Goal: Answer question/provide support: Answer question/provide support

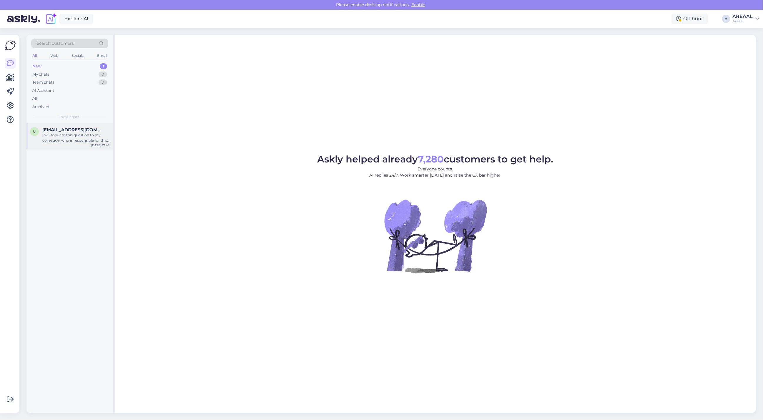
click at [78, 142] on div "I will forward this question to my colleague, who is responsible for this. The …" at bounding box center [75, 137] width 67 height 11
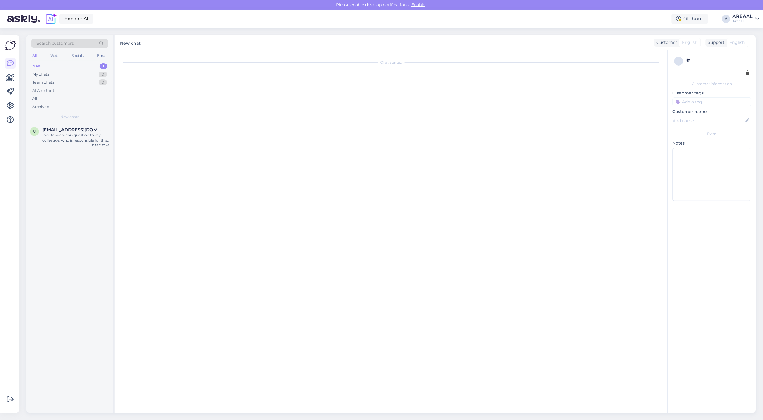
click at [226, 106] on div "Chat started" at bounding box center [394, 233] width 546 height 354
click at [74, 127] on span "[EMAIL_ADDRESS][DOMAIN_NAME]" at bounding box center [72, 129] width 61 height 5
click at [223, 139] on div "Chat started" at bounding box center [394, 233] width 546 height 354
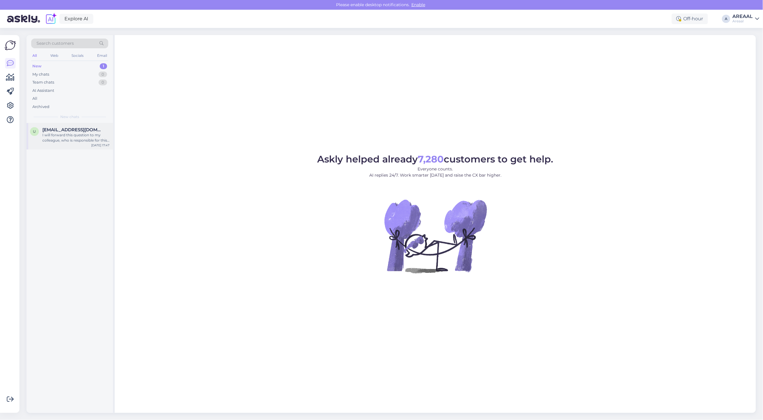
click at [64, 132] on span "[EMAIL_ADDRESS][DOMAIN_NAME]" at bounding box center [72, 129] width 61 height 5
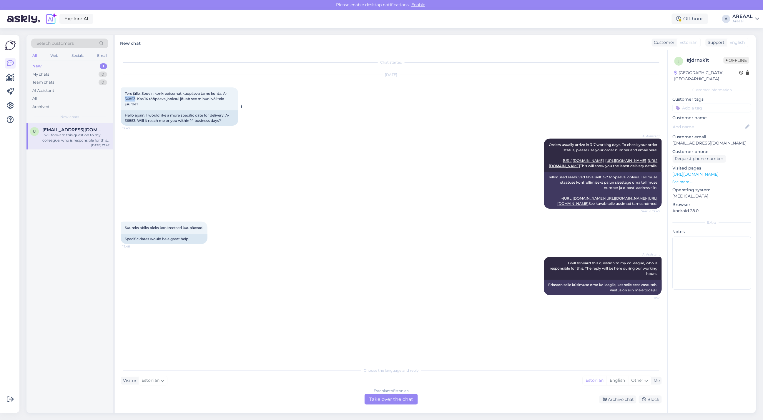
drag, startPoint x: 134, startPoint y: 98, endPoint x: 123, endPoint y: 98, distance: 11.5
click at [123, 98] on div "Tere jälle. Soovin konkreetsemat kuupäeva tarne kohta. A-36853. Kas 14 tööpäeva…" at bounding box center [180, 98] width 118 height 23
click at [257, 147] on div "AI Assistant Orders usually arrive in 3-7 working days. To check your order sta…" at bounding box center [391, 173] width 541 height 83
click at [278, 87] on div "Oct 13 2025 Tere jälle. Soovin konkreetsemat kuupäeva tarne kohta. A-36853. Kas…" at bounding box center [391, 101] width 541 height 64
copy div "A-3685"
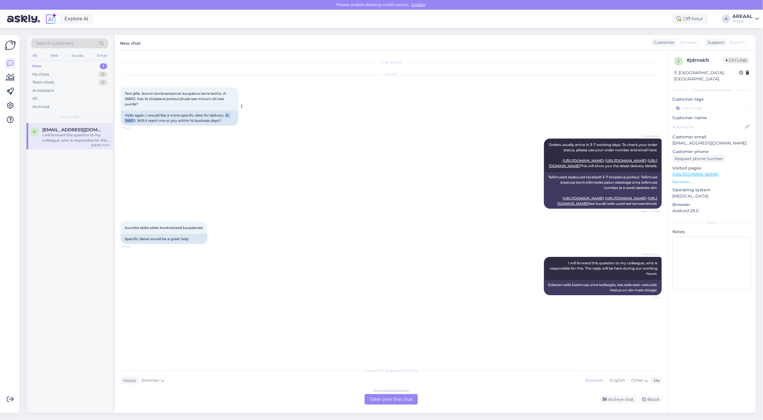
drag, startPoint x: 134, startPoint y: 118, endPoint x: 227, endPoint y: 115, distance: 93.0
click at [227, 115] on div "Hello again. I would like a more specific date for delivery. A-36853. Will it r…" at bounding box center [180, 117] width 118 height 15
click at [402, 391] on div "Estonian to Estonian" at bounding box center [391, 390] width 35 height 5
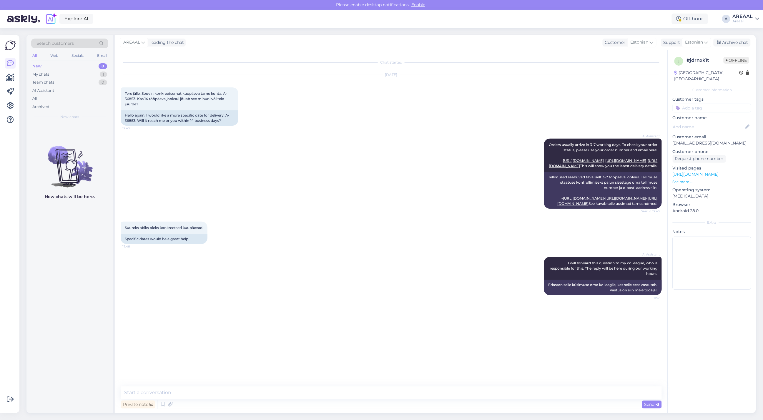
click at [399, 400] on div "Private note Send" at bounding box center [391, 404] width 541 height 11
click at [396, 396] on textarea at bounding box center [391, 392] width 541 height 12
type textarea "Tarneaeg Teieni kuni 14 tööpäeva"
click at [729, 39] on div "Archive chat" at bounding box center [732, 43] width 37 height 8
click at [68, 99] on div "All" at bounding box center [69, 98] width 77 height 8
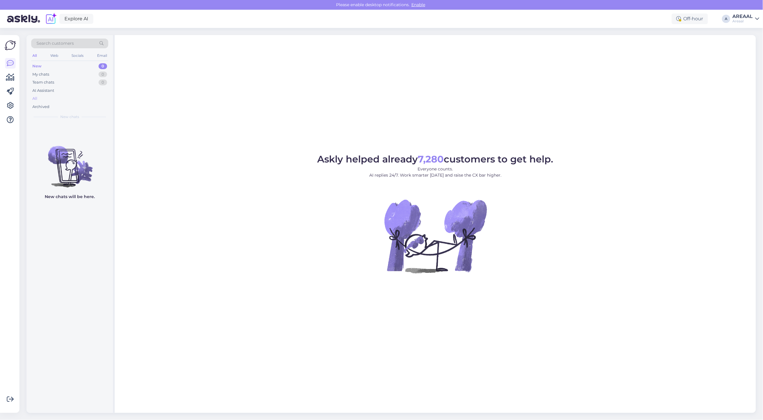
click at [72, 100] on div "All" at bounding box center [69, 98] width 77 height 8
click at [547, 85] on div "Askly helped already 7,280 customers to get help. Everyone counts. AI replies 2…" at bounding box center [435, 224] width 641 height 378
click at [109, 99] on div "Search customers All Web Socials Email New 0 My chats 0 Team chats 0 AI Assista…" at bounding box center [69, 79] width 87 height 88
click at [104, 99] on div "All" at bounding box center [69, 98] width 77 height 8
click at [55, 98] on div "All" at bounding box center [69, 98] width 77 height 8
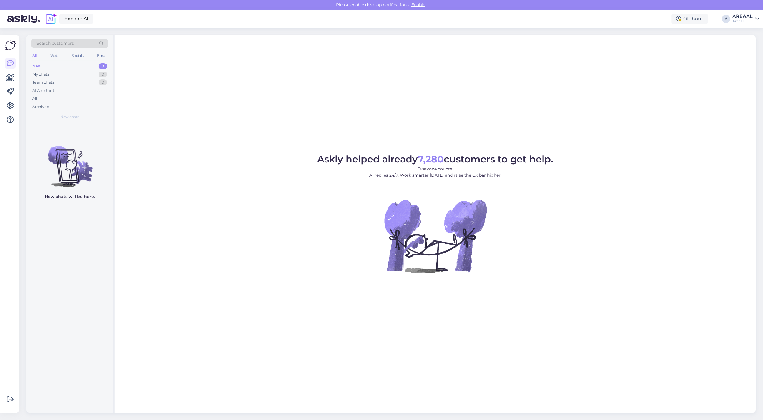
click at [564, 50] on div "Askly helped already 7,280 customers to get help. Everyone counts. AI replies 2…" at bounding box center [435, 224] width 641 height 378
click at [47, 97] on div "All" at bounding box center [69, 98] width 77 height 8
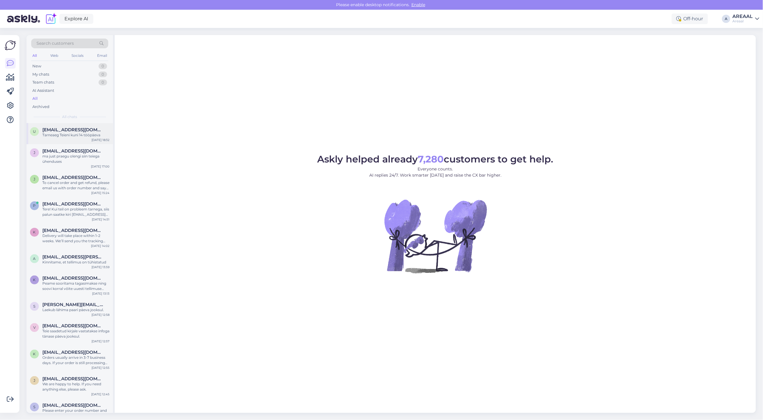
click at [69, 133] on div "Tarneaeg Teieni kuni 14 tööpäeva" at bounding box center [75, 134] width 67 height 5
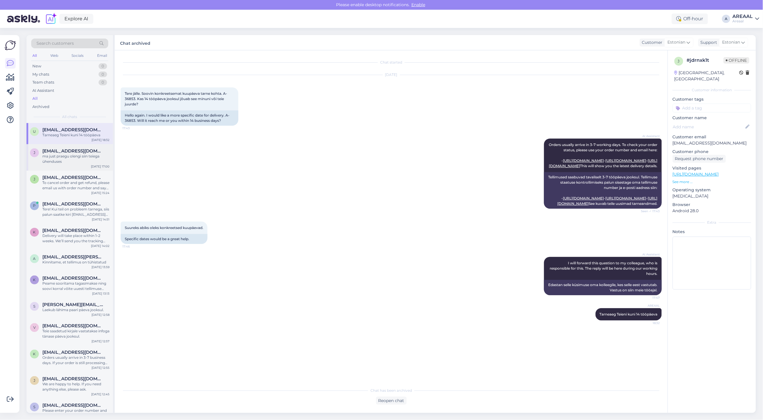
click at [76, 158] on div "ma just praegu olengi siin teiega ühenduses" at bounding box center [75, 159] width 67 height 11
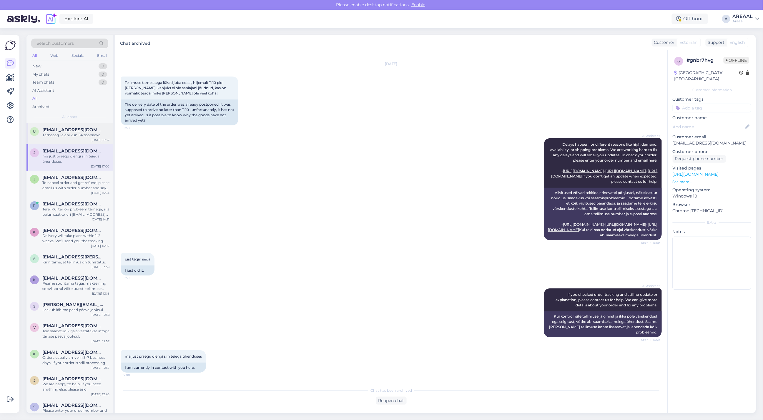
click at [76, 136] on div "Tarneaeg Teieni kuni 14 tööpäeva" at bounding box center [75, 134] width 67 height 5
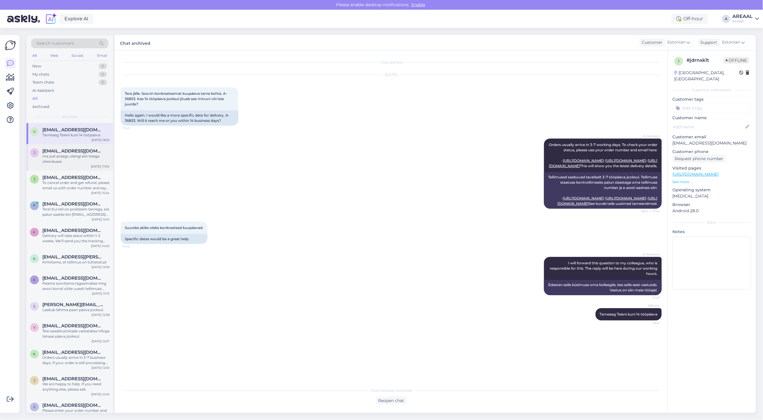
click at [80, 155] on div "ma just praegu olengi siin teiega ühenduses" at bounding box center [75, 159] width 67 height 11
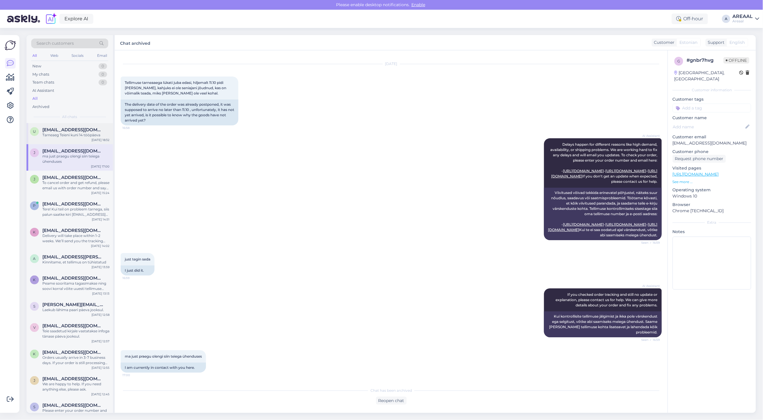
click at [77, 136] on div "Tarneaeg Teieni kuni 14 tööpäeva" at bounding box center [75, 134] width 67 height 5
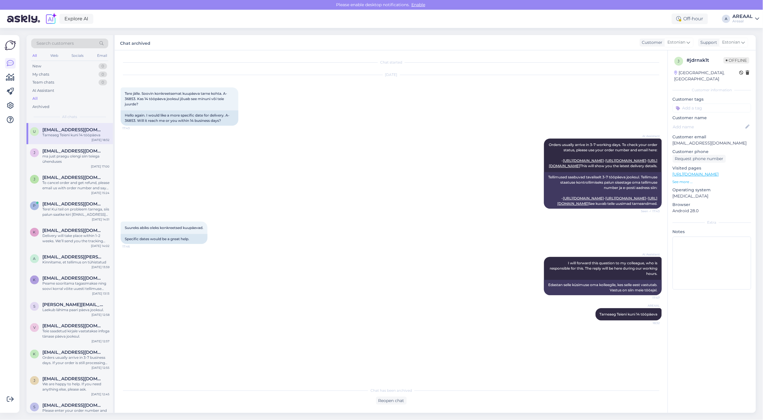
click at [449, 136] on div "AI Assistant Orders usually arrive in 3-7 working days. To check your order sta…" at bounding box center [391, 173] width 541 height 83
click at [90, 154] on div "ma just praegu olengi siin teiega ühenduses" at bounding box center [75, 159] width 67 height 11
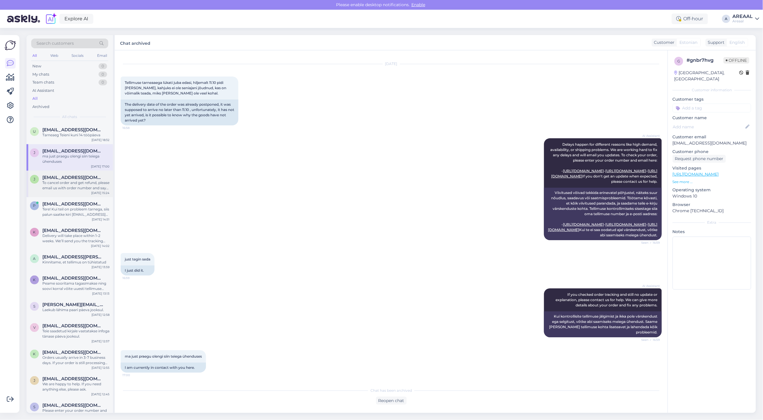
click at [87, 186] on div "To cancel order and get refund, please email us with order number and say you w…" at bounding box center [75, 185] width 67 height 11
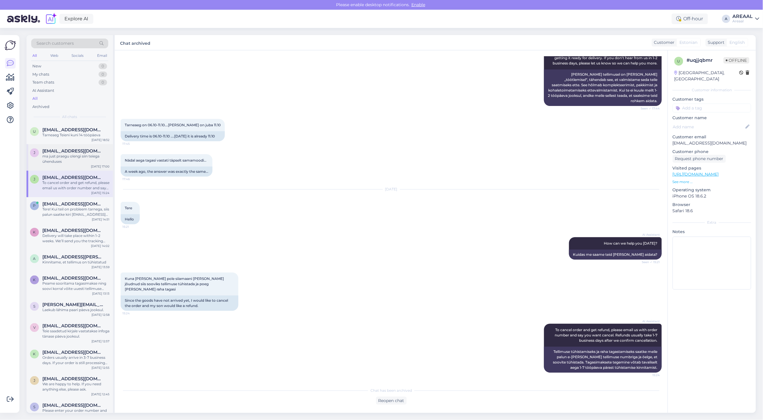
click at [88, 157] on div "ma just praegu olengi siin teiega ühenduses" at bounding box center [75, 159] width 67 height 11
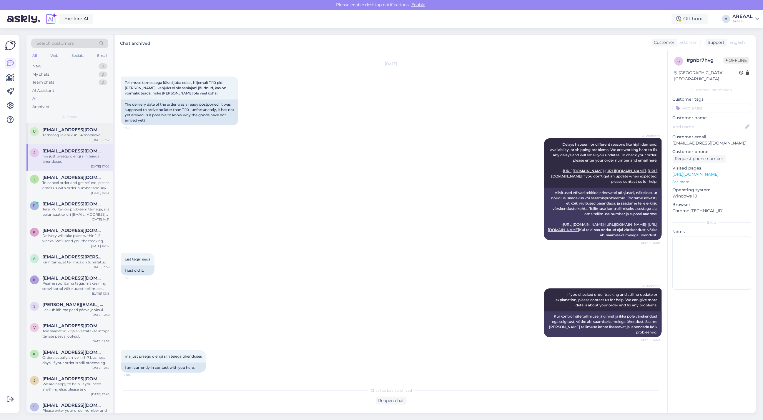
click at [96, 137] on div "Tarneaeg Teieni kuni 14 tööpäeva" at bounding box center [75, 134] width 67 height 5
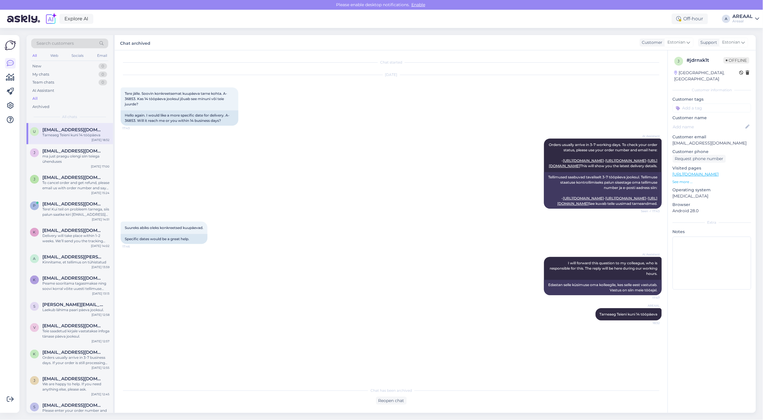
scroll to position [0, 0]
click at [732, 16] on div "Explore AI Off-hour A AREAAL Areaal" at bounding box center [381, 19] width 763 height 18
drag, startPoint x: 738, startPoint y: 13, endPoint x: 743, endPoint y: 32, distance: 19.8
click at [738, 13] on div "Explore AI Off-hour A AREAAL Areaal" at bounding box center [381, 19] width 763 height 18
click at [744, 18] on div "AREAAL" at bounding box center [743, 16] width 20 height 5
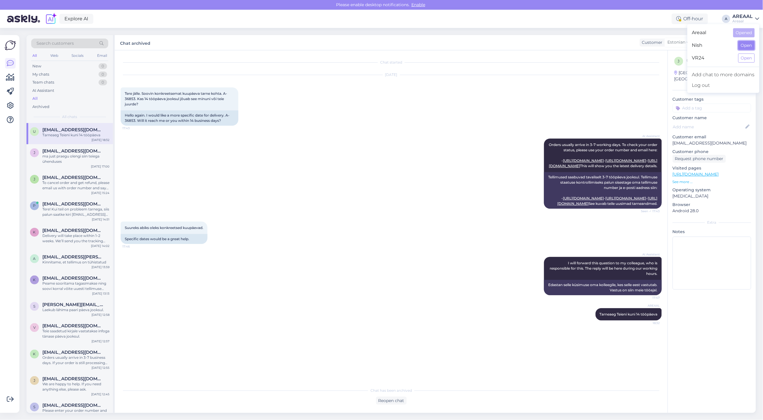
click at [750, 48] on button "Open" at bounding box center [746, 45] width 16 height 9
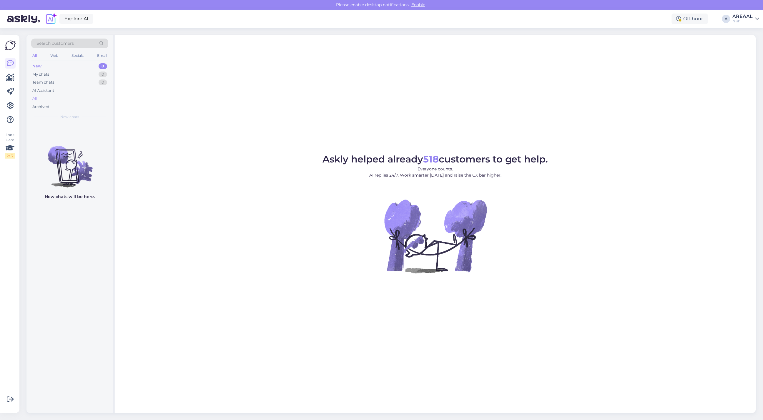
click at [68, 97] on div "All" at bounding box center [69, 98] width 77 height 8
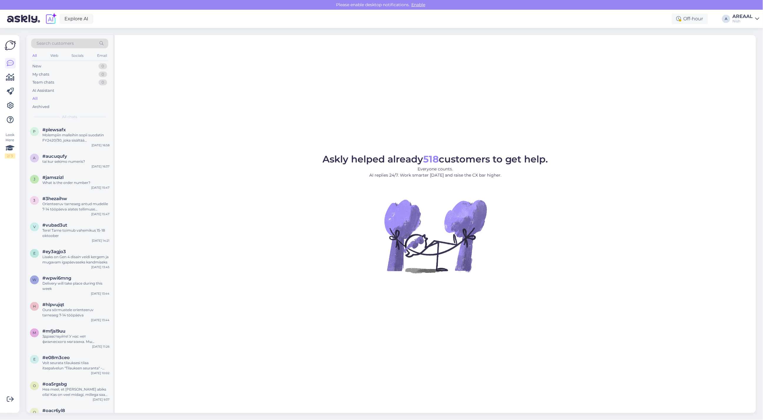
click at [77, 130] on div "#plewsafx" at bounding box center [75, 129] width 67 height 5
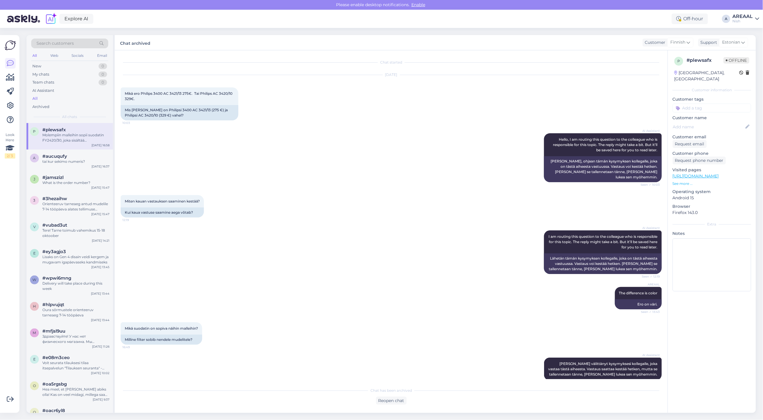
scroll to position [48, 0]
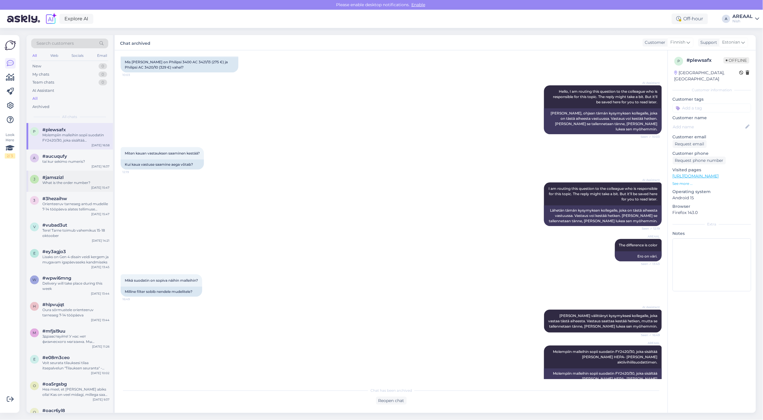
click at [87, 179] on div "#jamszizl" at bounding box center [75, 177] width 67 height 5
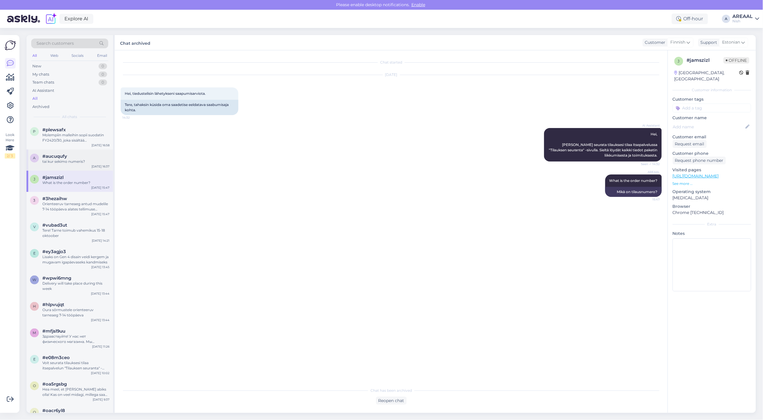
click at [81, 161] on div "tai kur sekimo numeris?" at bounding box center [75, 161] width 67 height 5
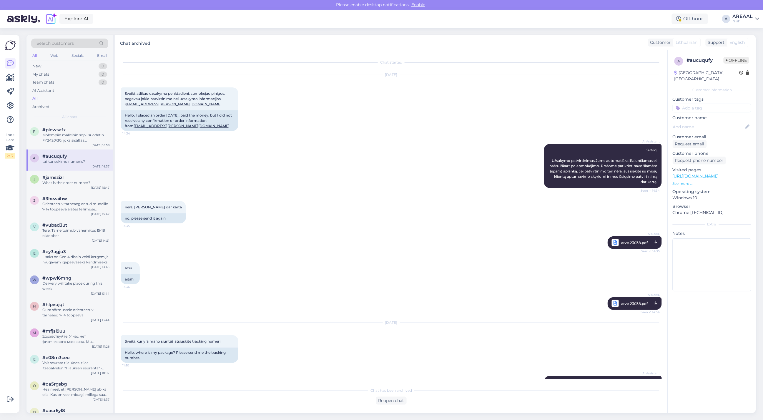
click at [739, 16] on div "AREAAL" at bounding box center [743, 16] width 20 height 5
click at [742, 32] on button "Open" at bounding box center [746, 32] width 16 height 9
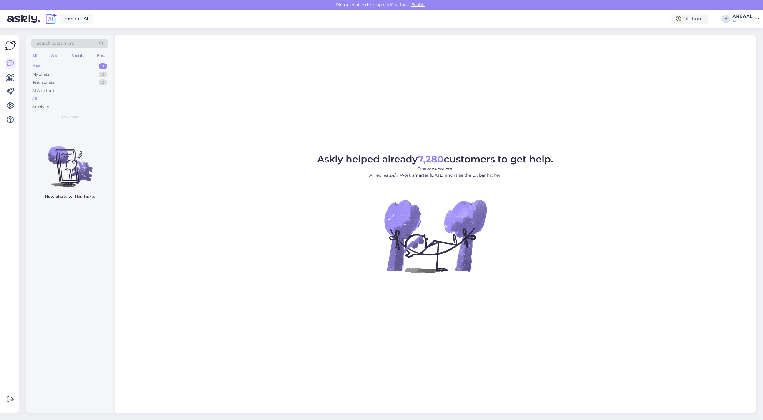
click at [61, 99] on div "All" at bounding box center [69, 98] width 77 height 8
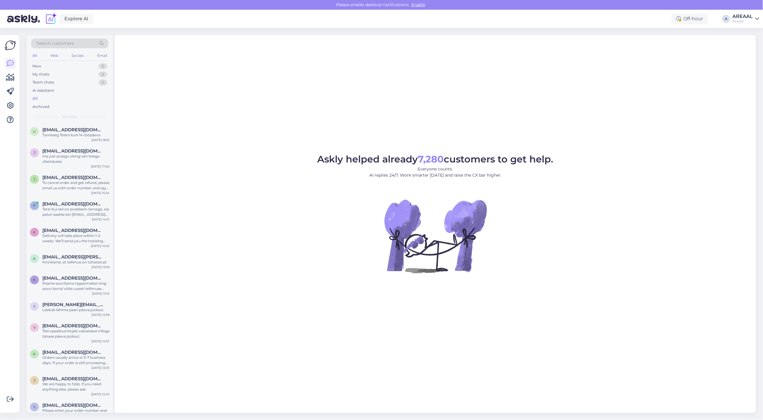
click at [336, 113] on div "Askly helped already 7,280 customers to get help. Everyone counts. AI replies 2…" at bounding box center [435, 224] width 641 height 378
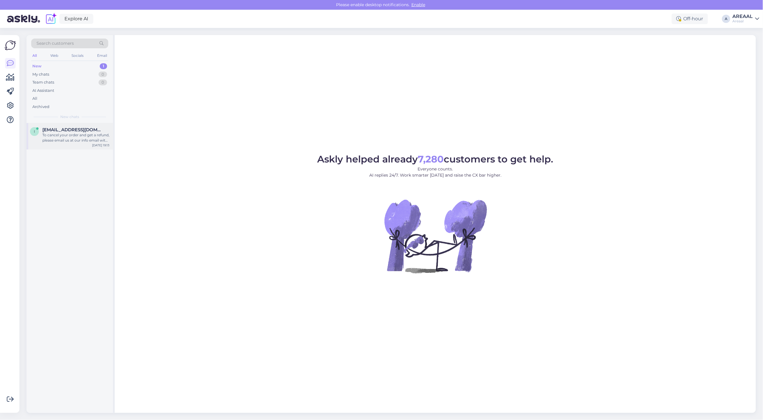
click at [50, 129] on span "[EMAIL_ADDRESS][DOMAIN_NAME]" at bounding box center [72, 129] width 61 height 5
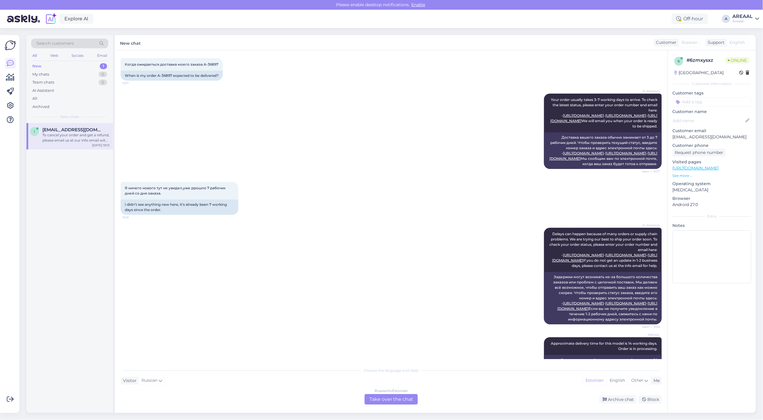
scroll to position [395, 0]
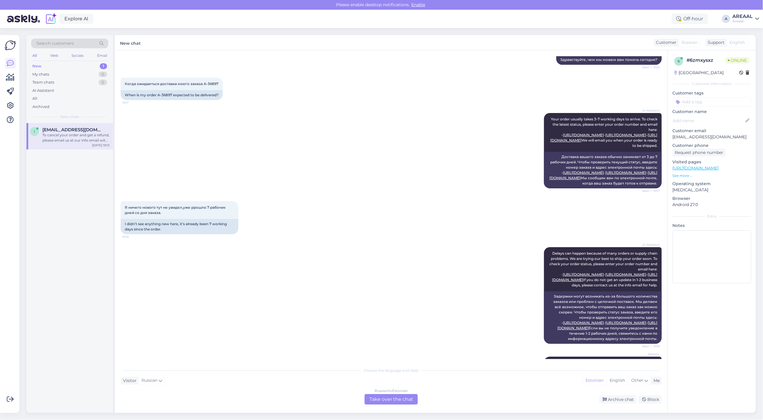
click at [692, 135] on p "[EMAIL_ADDRESS][DOMAIN_NAME]" at bounding box center [712, 137] width 79 height 6
copy p "[EMAIL_ADDRESS][DOMAIN_NAME]"
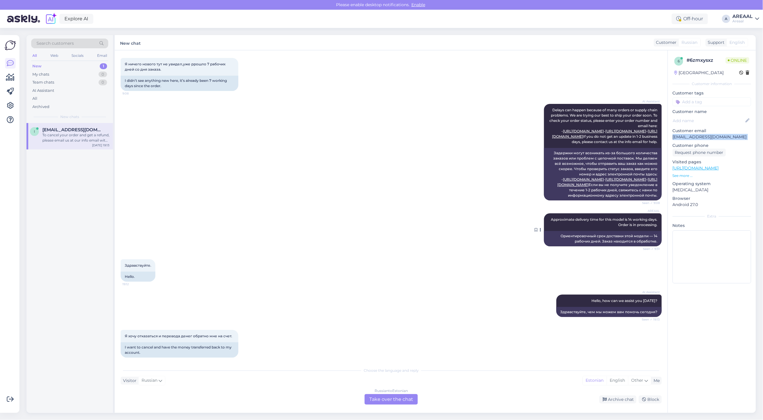
scroll to position [726, 0]
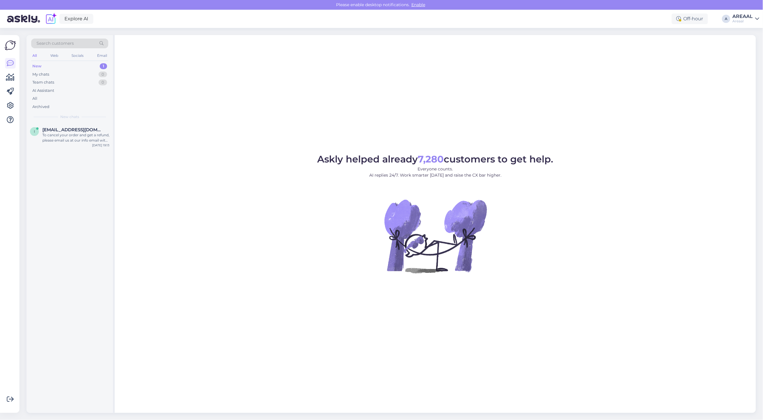
click at [139, 142] on div "Askly helped already 7,280 customers to get help. Everyone counts. AI replies 2…" at bounding box center [435, 224] width 641 height 378
click at [75, 122] on div "Search customers All Web Socials Email New 1 My chats 0 Team chats 0 AI Assista…" at bounding box center [69, 79] width 87 height 88
click at [77, 130] on div "[EMAIL_ADDRESS][DOMAIN_NAME]" at bounding box center [75, 129] width 67 height 5
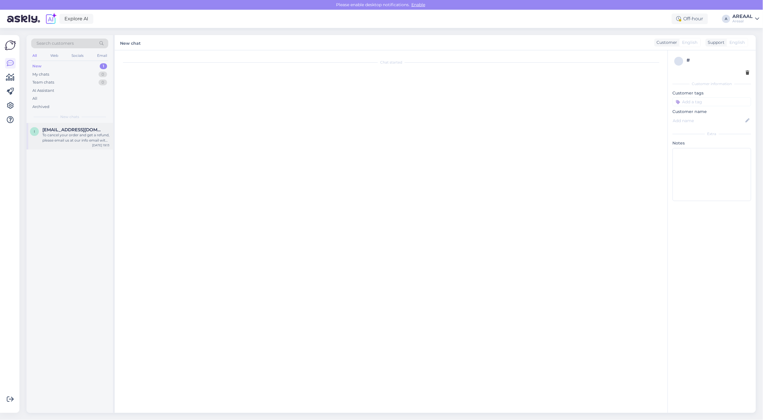
scroll to position [720, 0]
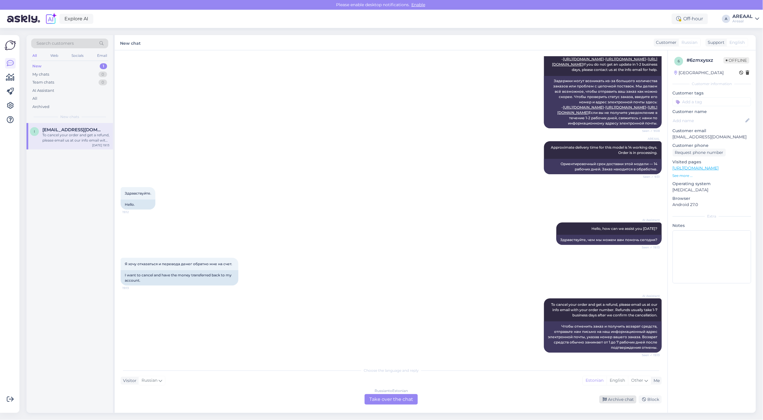
click at [608, 401] on div "Archive chat" at bounding box center [617, 400] width 37 height 8
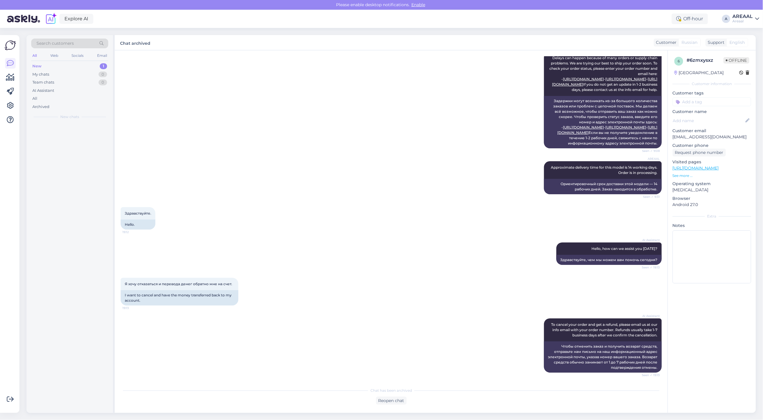
scroll to position [706, 0]
click at [314, 157] on div "AREAAL Approximate delivery time for this model is 14 working days. Order is in…" at bounding box center [391, 178] width 541 height 46
click at [74, 99] on div "All" at bounding box center [69, 98] width 77 height 8
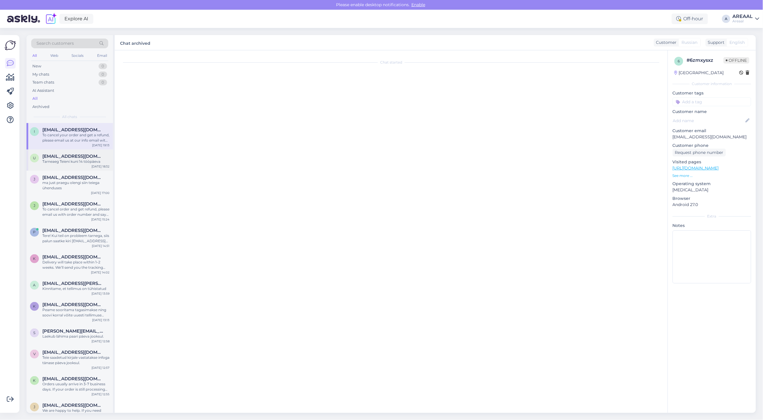
scroll to position [0, 0]
click at [71, 158] on span "Uljasmetsasalu@gmail.com" at bounding box center [72, 156] width 61 height 5
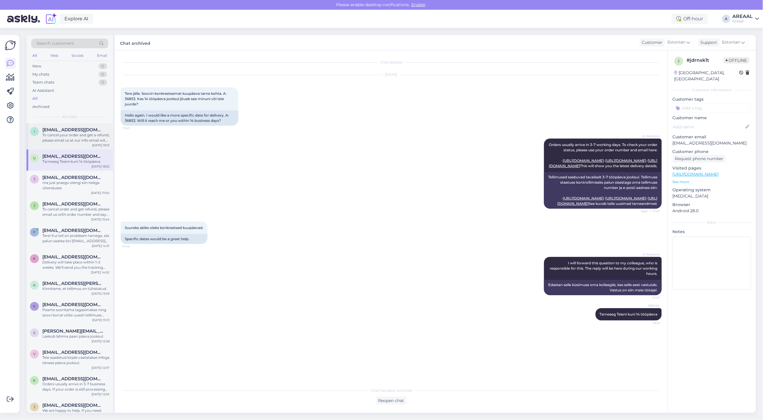
click at [77, 139] on div "To cancel your order and get a refund, please email us at our info email with y…" at bounding box center [75, 137] width 67 height 11
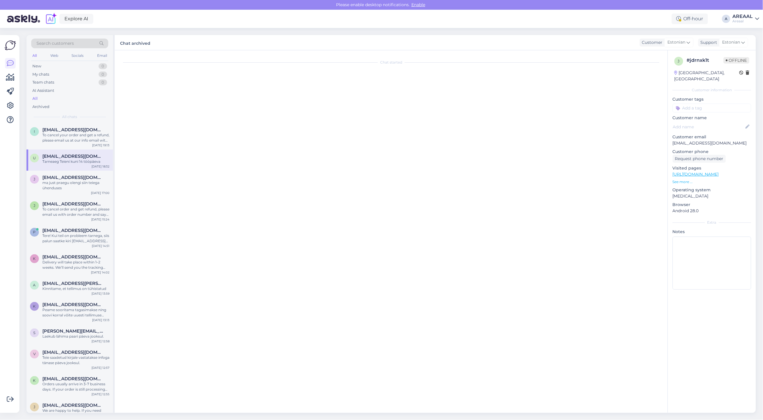
scroll to position [706, 0]
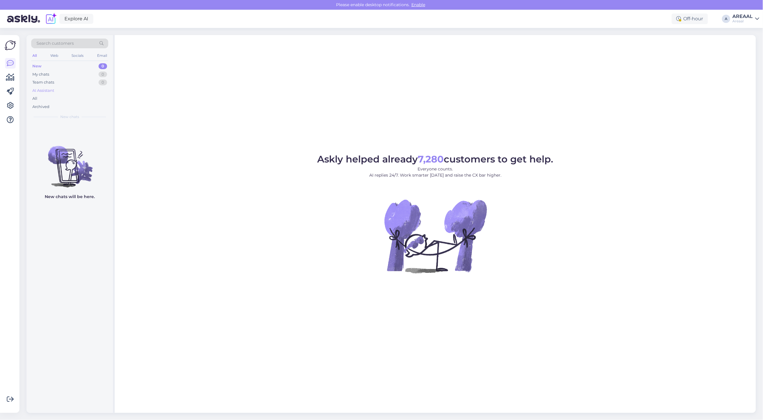
click at [64, 94] on div "AI Assistant" at bounding box center [69, 91] width 77 height 8
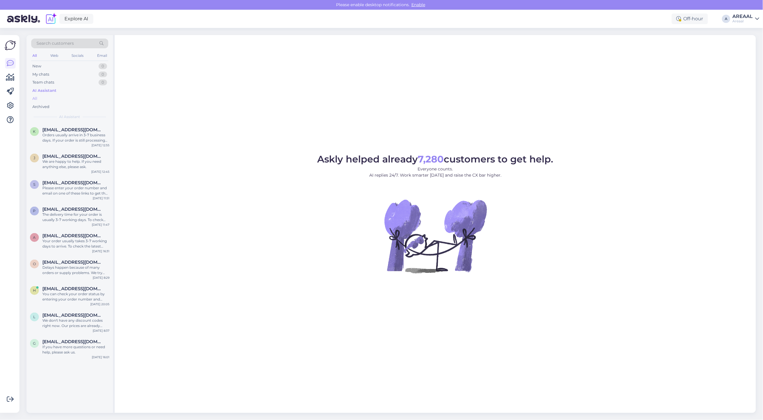
click at [64, 97] on div "All" at bounding box center [69, 98] width 77 height 8
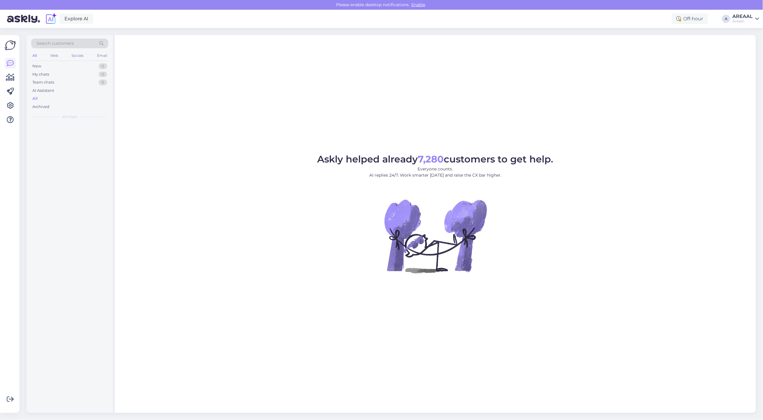
click at [69, 102] on div "All" at bounding box center [69, 98] width 77 height 8
click at [126, 116] on div "Askly helped already 7,280 customers to get help. Everyone counts. AI replies 2…" at bounding box center [435, 224] width 641 height 378
click at [62, 96] on div "All" at bounding box center [69, 98] width 77 height 8
click at [72, 98] on div "All" at bounding box center [69, 98] width 77 height 8
click at [74, 96] on div "All" at bounding box center [69, 98] width 77 height 8
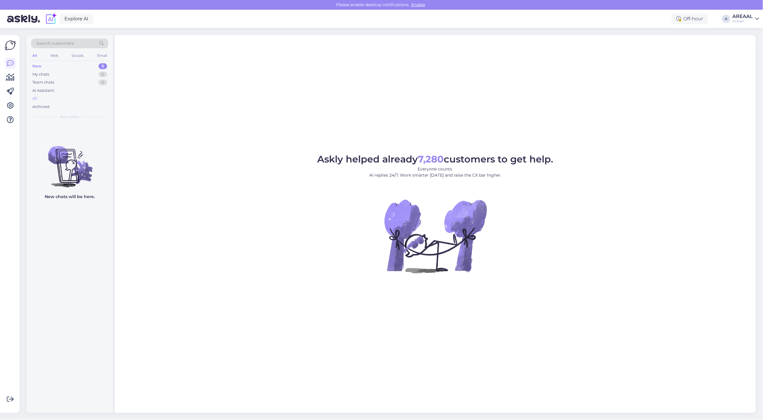
click at [86, 98] on div "All" at bounding box center [69, 98] width 77 height 8
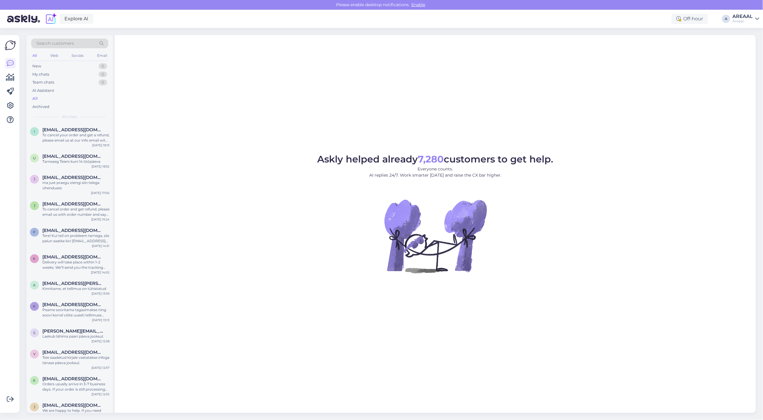
click at [188, 96] on div "Askly helped already 7,280 customers to get help. Everyone counts. AI replies 2…" at bounding box center [435, 224] width 641 height 378
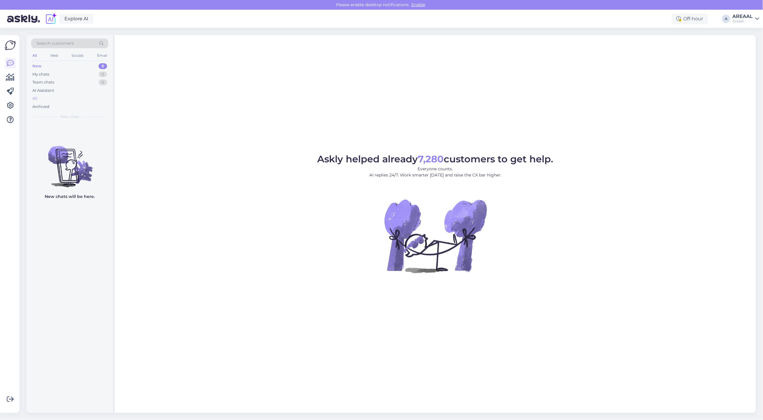
drag, startPoint x: 0, startPoint y: 0, endPoint x: 36, endPoint y: 98, distance: 104.2
click at [36, 91] on div "AI Assistant" at bounding box center [43, 91] width 22 height 6
click at [36, 98] on div "All" at bounding box center [34, 99] width 5 height 6
click at [44, 96] on div "All" at bounding box center [69, 98] width 77 height 8
click at [60, 97] on div "All" at bounding box center [69, 98] width 77 height 8
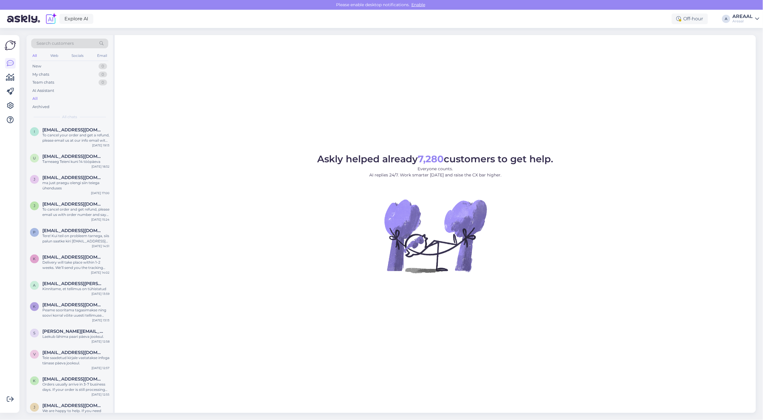
click at [521, 77] on div "Askly helped already 7,280 customers to get help. Everyone counts. AI replies 2…" at bounding box center [435, 224] width 641 height 378
click at [579, 75] on div "Askly helped already 7,280 customers to get help. Everyone counts. AI replies 2…" at bounding box center [435, 224] width 641 height 378
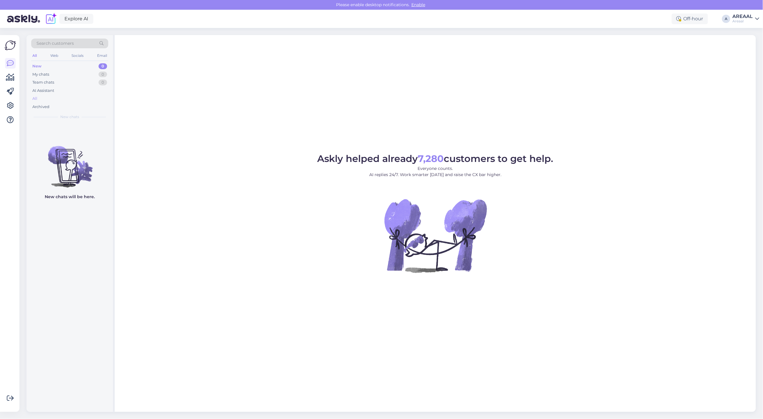
click at [70, 100] on div "All" at bounding box center [69, 98] width 77 height 8
click at [73, 101] on div "New 0 My chats 0 Team chats 0 AI Assistant All Archived" at bounding box center [69, 86] width 77 height 49
click at [73, 101] on div "All" at bounding box center [69, 98] width 77 height 8
click at [50, 94] on div "All" at bounding box center [69, 98] width 77 height 8
click at [60, 100] on div "All" at bounding box center [69, 98] width 77 height 8
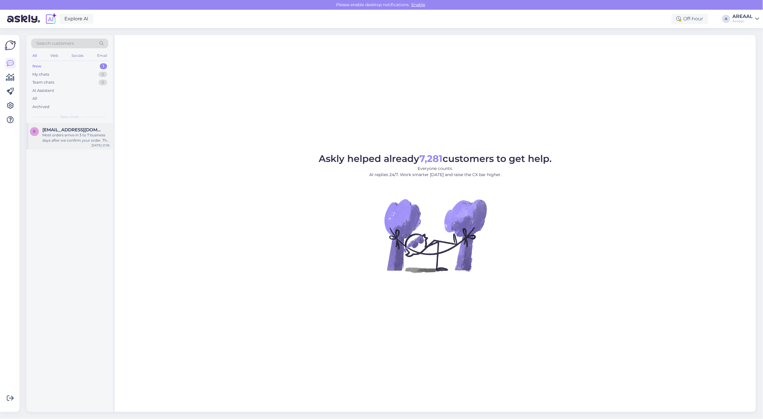
click at [66, 130] on span "[EMAIL_ADDRESS][DOMAIN_NAME]" at bounding box center [72, 129] width 61 height 5
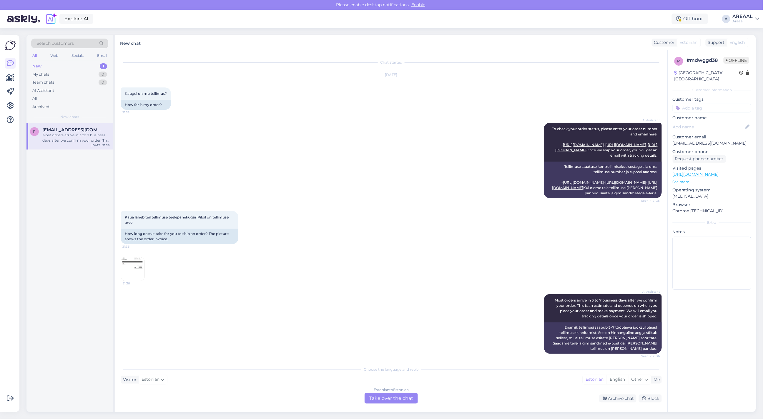
scroll to position [33, 0]
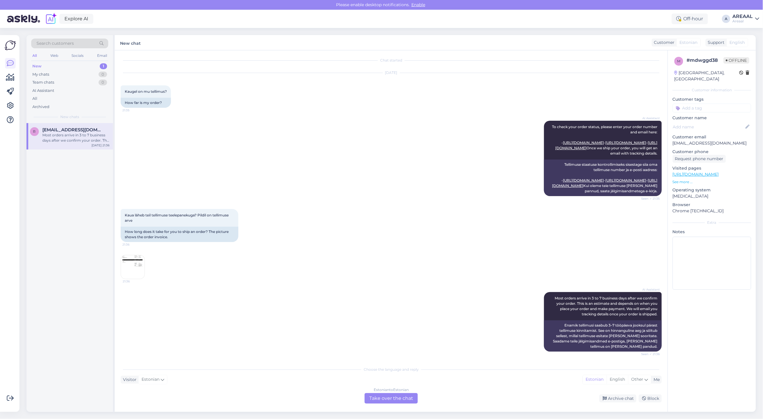
click at [129, 267] on img at bounding box center [133, 267] width 24 height 24
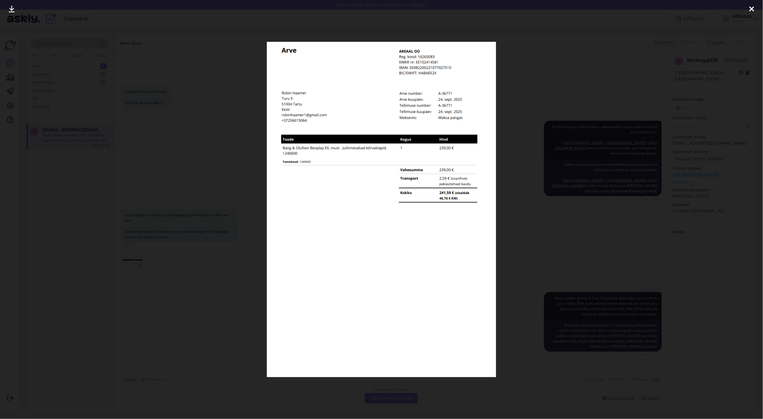
click at [184, 140] on div at bounding box center [381, 209] width 763 height 419
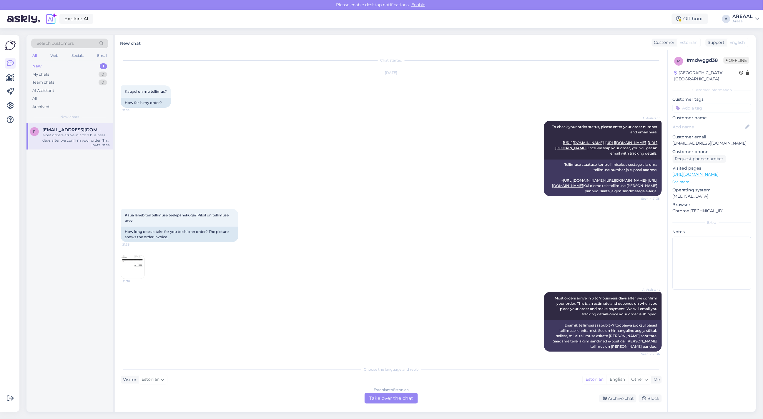
click at [137, 267] on img at bounding box center [133, 267] width 24 height 24
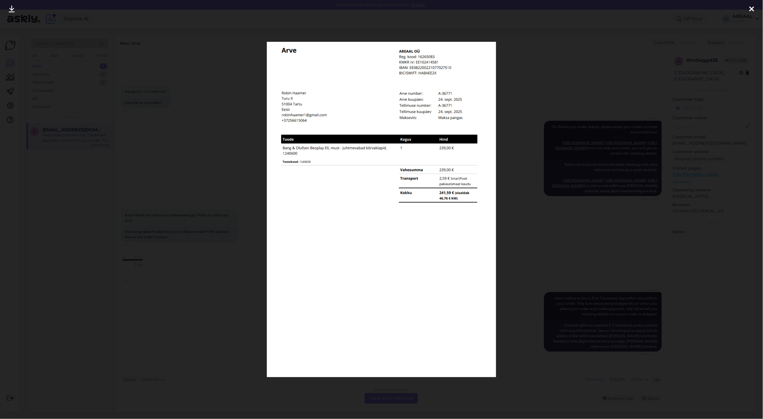
click at [202, 164] on div at bounding box center [381, 209] width 763 height 419
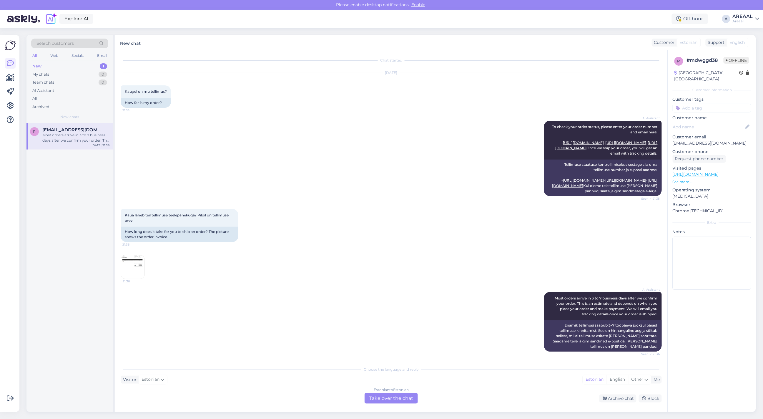
scroll to position [0, 0]
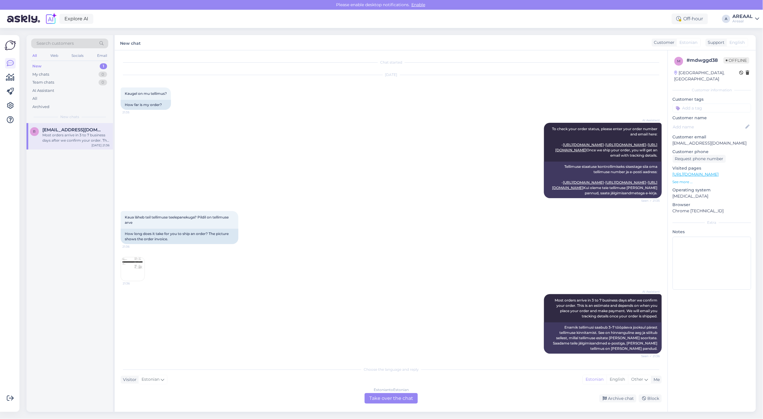
click at [252, 154] on div "AI Assistant To check your order status, please enter your order number and ema…" at bounding box center [391, 160] width 541 height 88
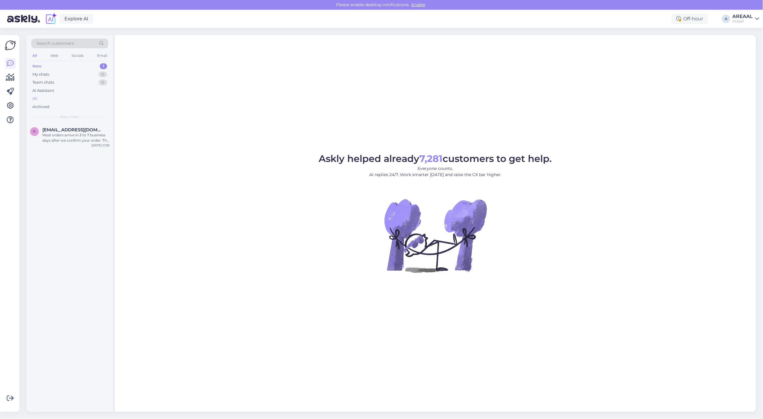
click at [63, 97] on div "All" at bounding box center [69, 98] width 77 height 8
click at [563, 232] on figure "Askly helped already 7,281 customers to get help. Everyone counts. AI replies 2…" at bounding box center [435, 221] width 631 height 134
click at [581, 118] on div "Askly helped already 7,281 customers to get help. Everyone counts. AI replies 2…" at bounding box center [435, 223] width 641 height 377
